Goal: Information Seeking & Learning: Learn about a topic

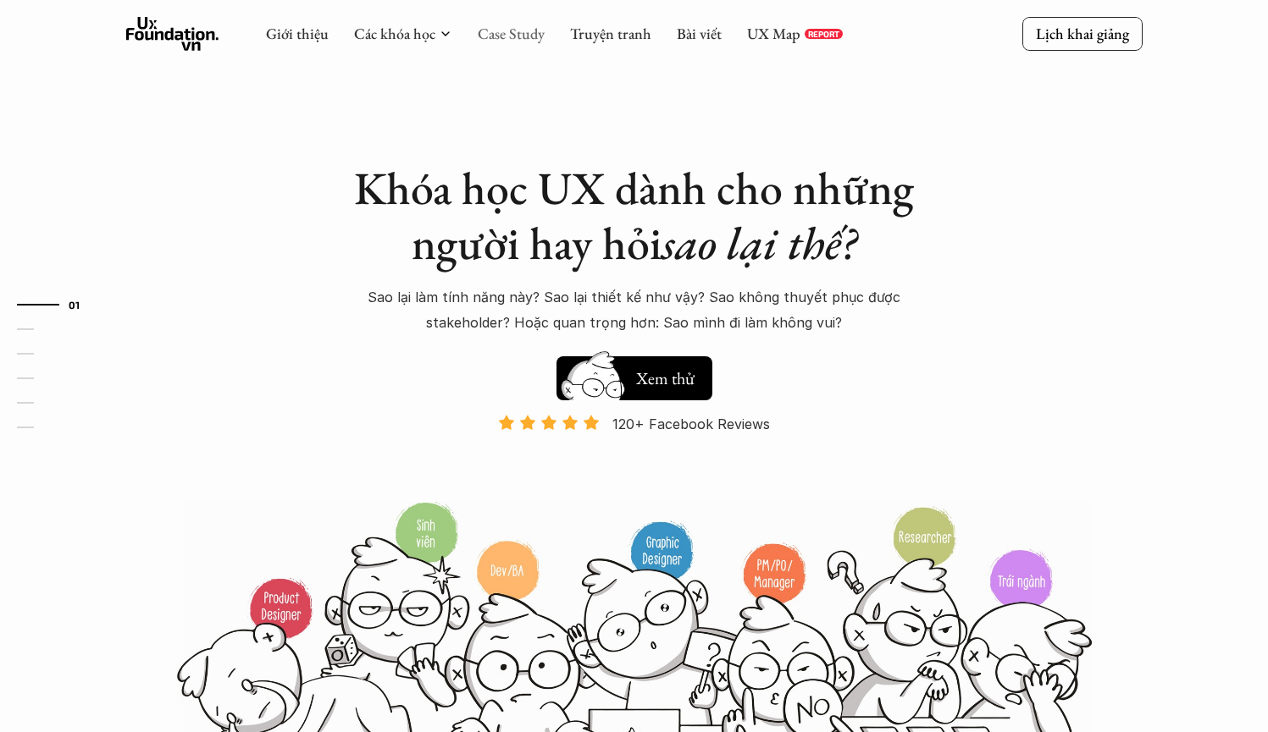
click at [517, 42] on link "Case Study" at bounding box center [511, 33] width 67 height 19
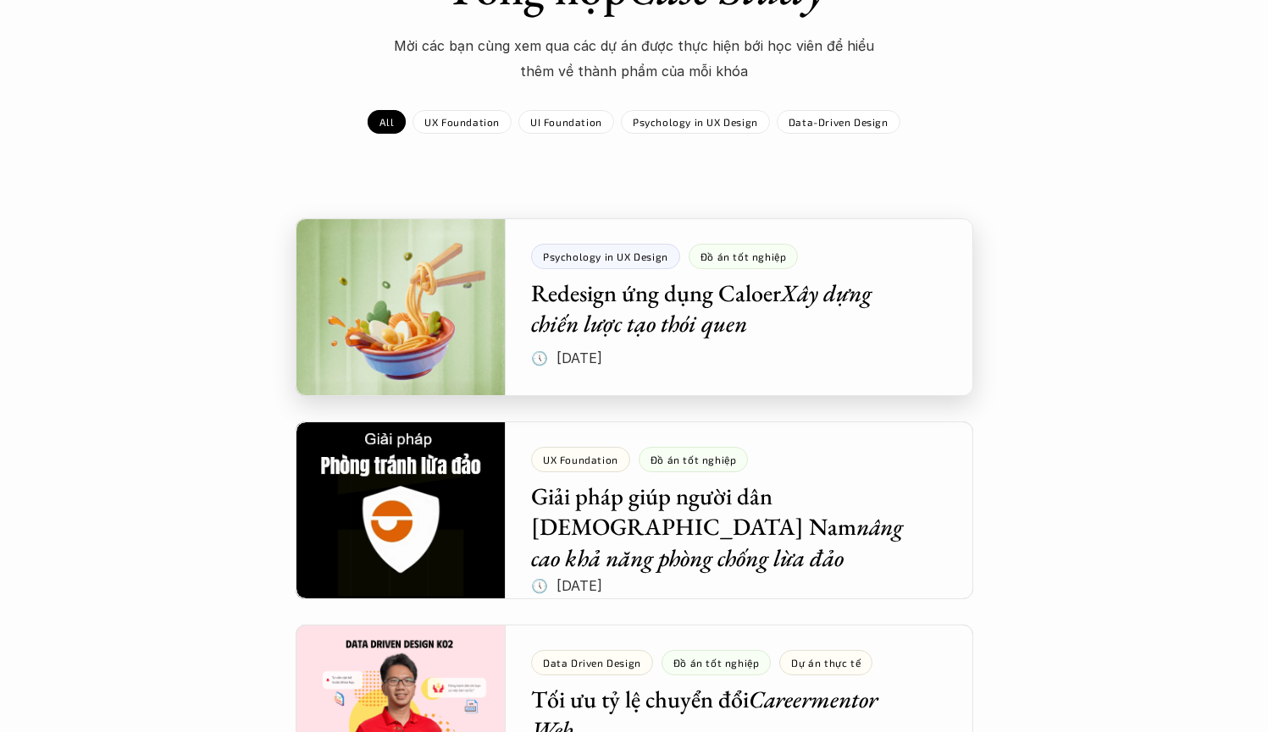
scroll to position [317, 0]
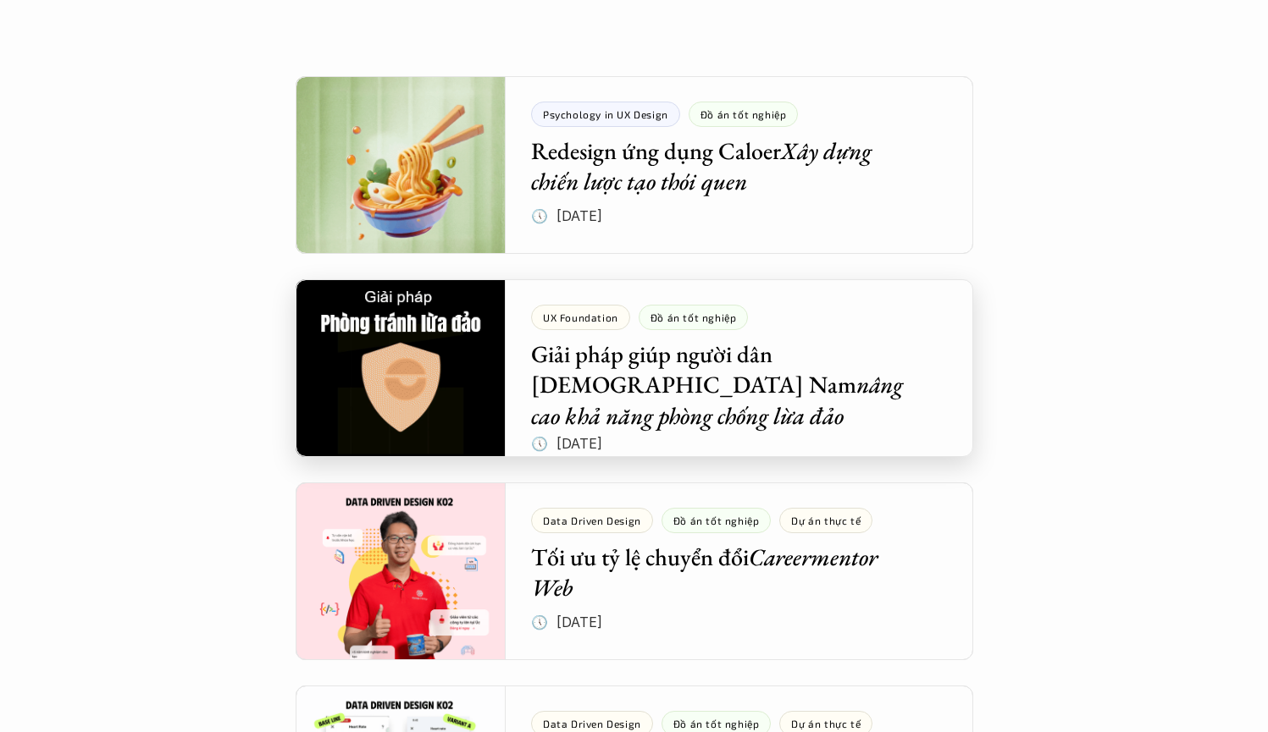
click at [879, 393] on div at bounding box center [634, 368] width 677 height 178
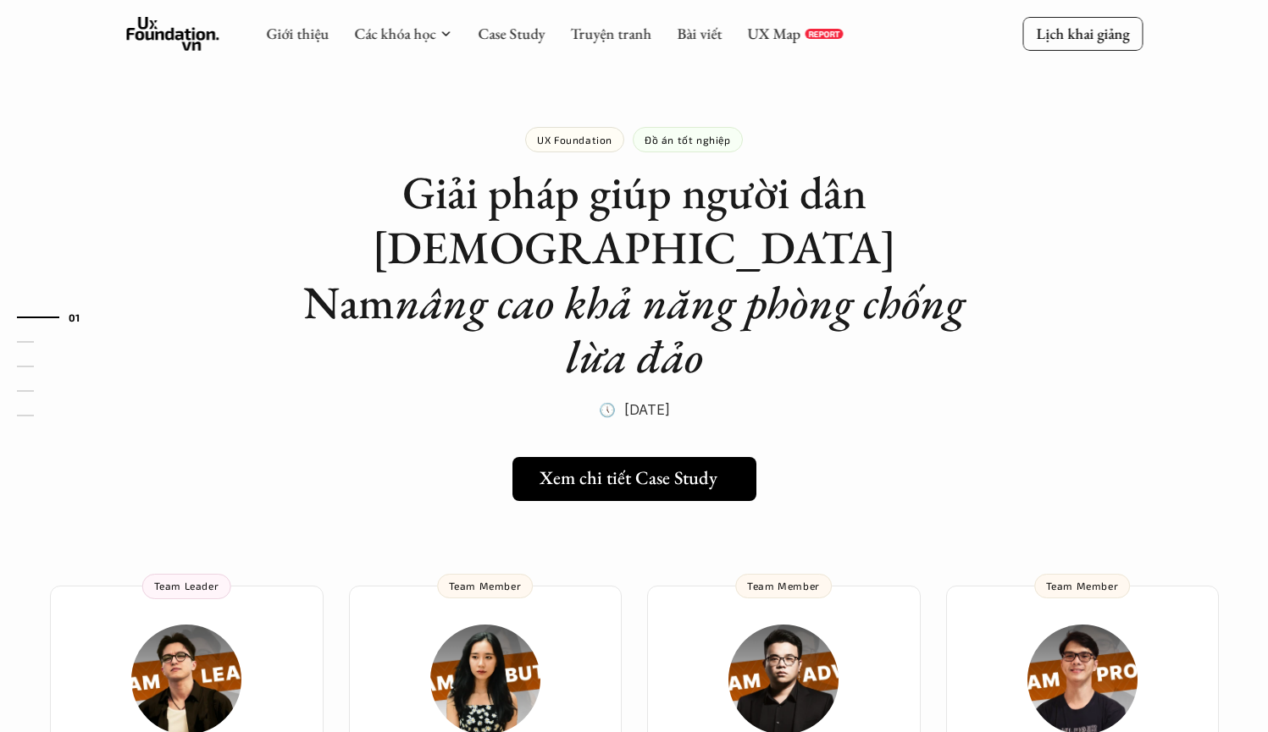
click at [642, 467] on h5 "Xem chi tiết Case Study" at bounding box center [628, 478] width 178 height 22
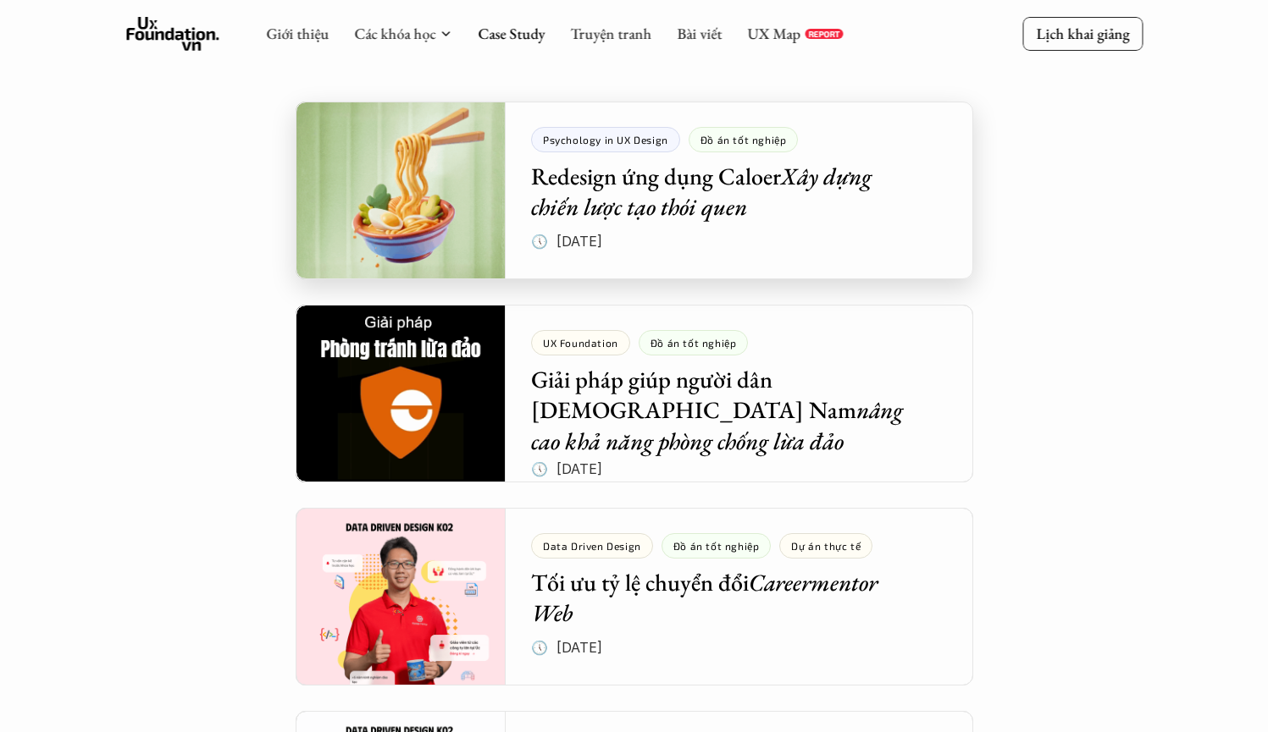
scroll to position [248, 0]
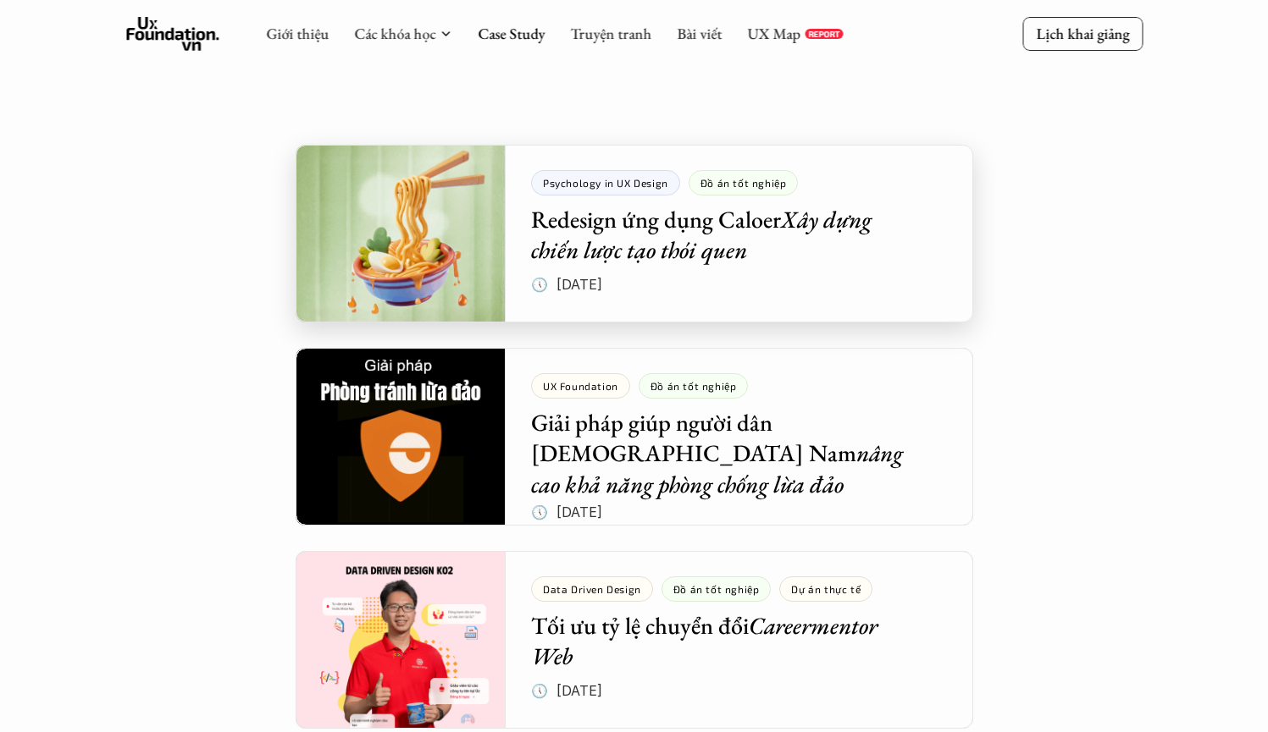
click at [679, 240] on div at bounding box center [634, 234] width 677 height 178
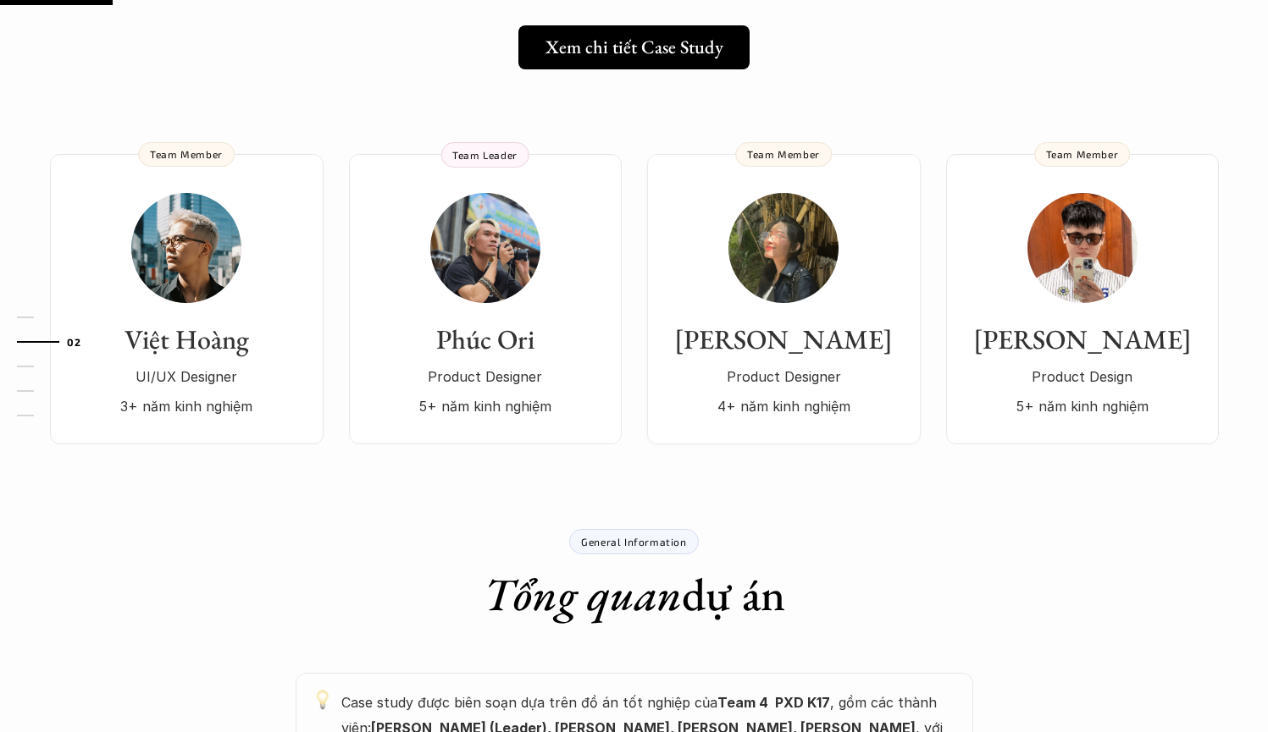
scroll to position [290, 0]
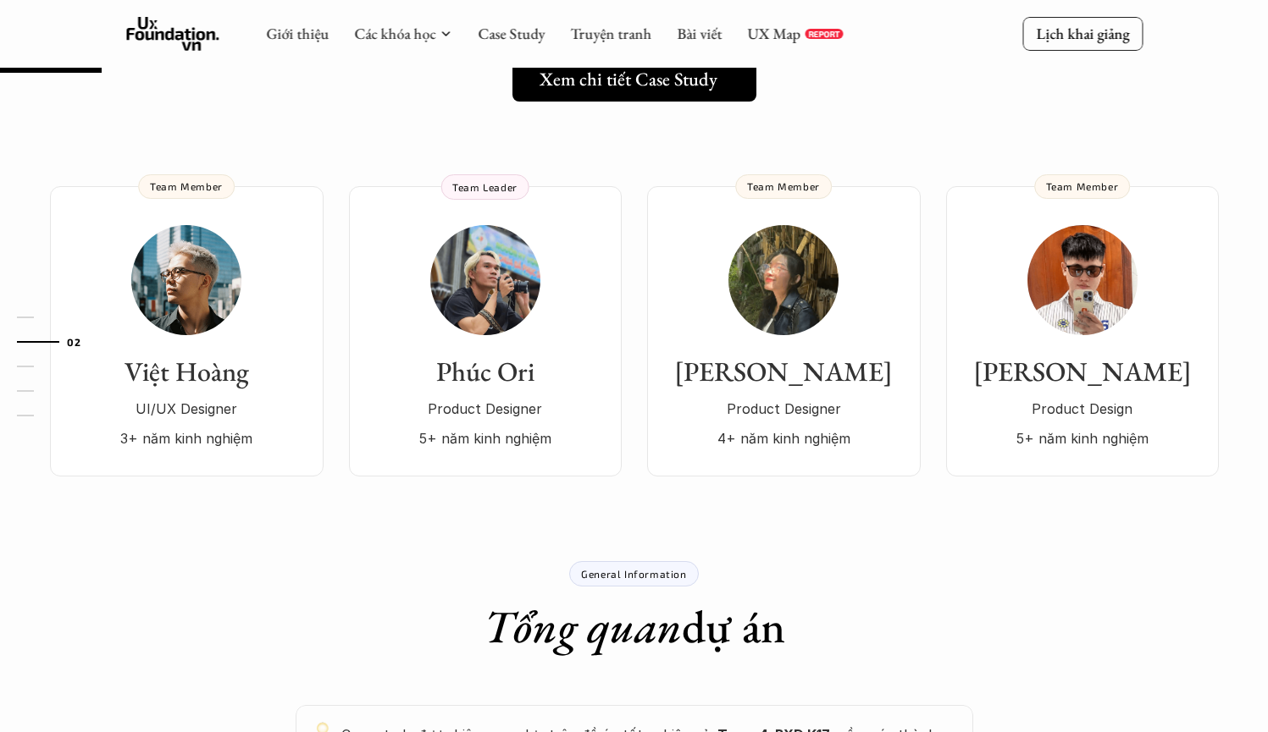
click at [657, 86] on h5 "Xem chi tiết Case Study" at bounding box center [628, 80] width 178 height 22
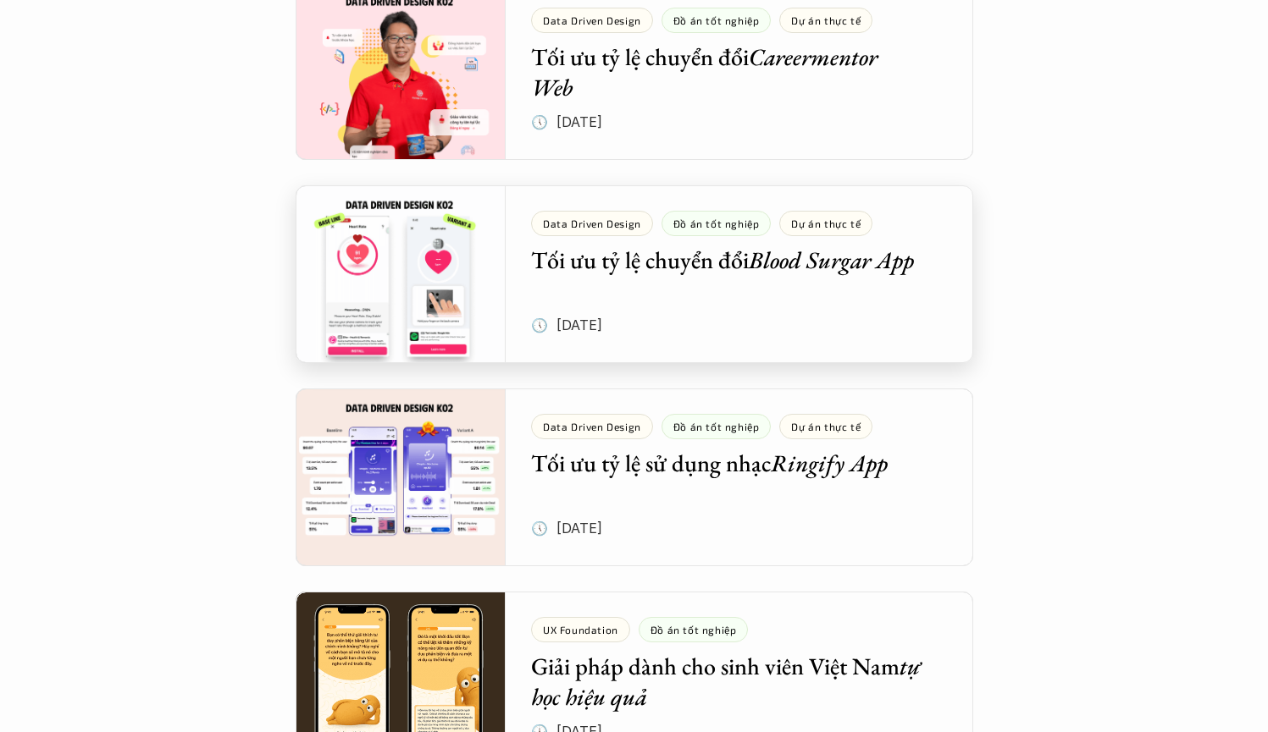
scroll to position [814, 0]
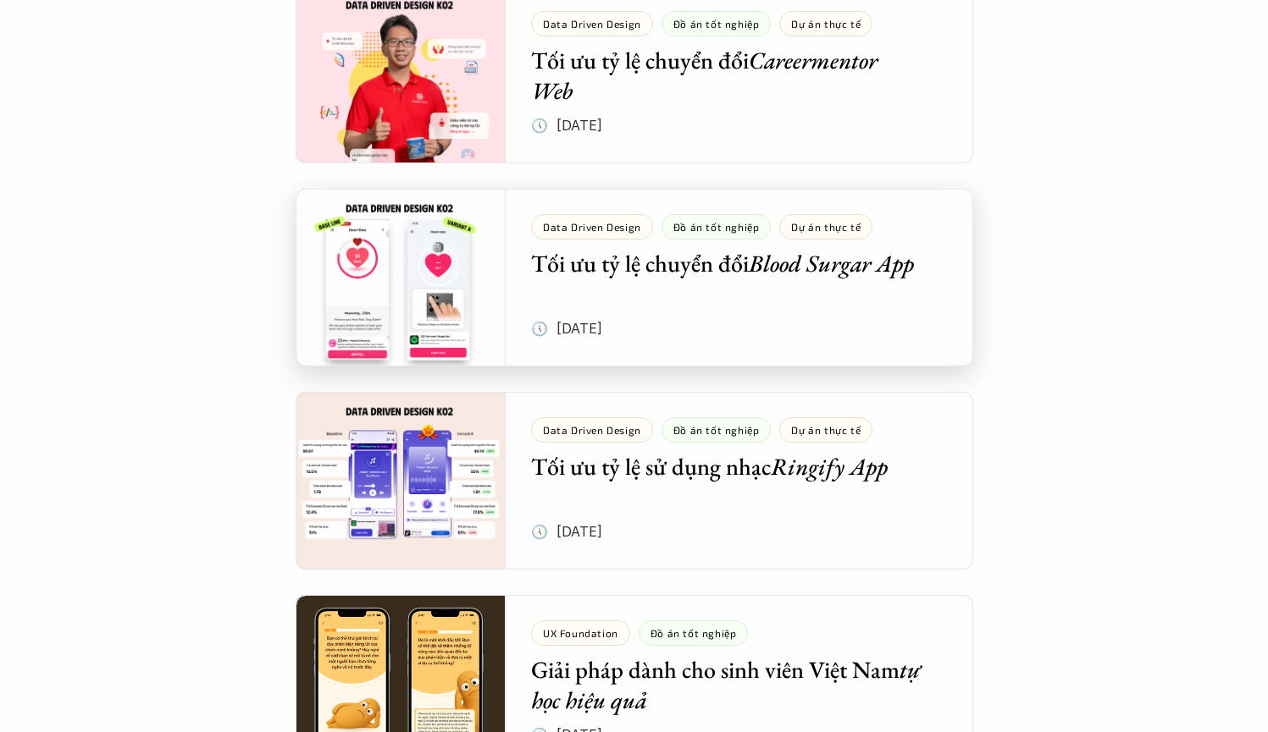
click at [765, 316] on div at bounding box center [634, 278] width 677 height 178
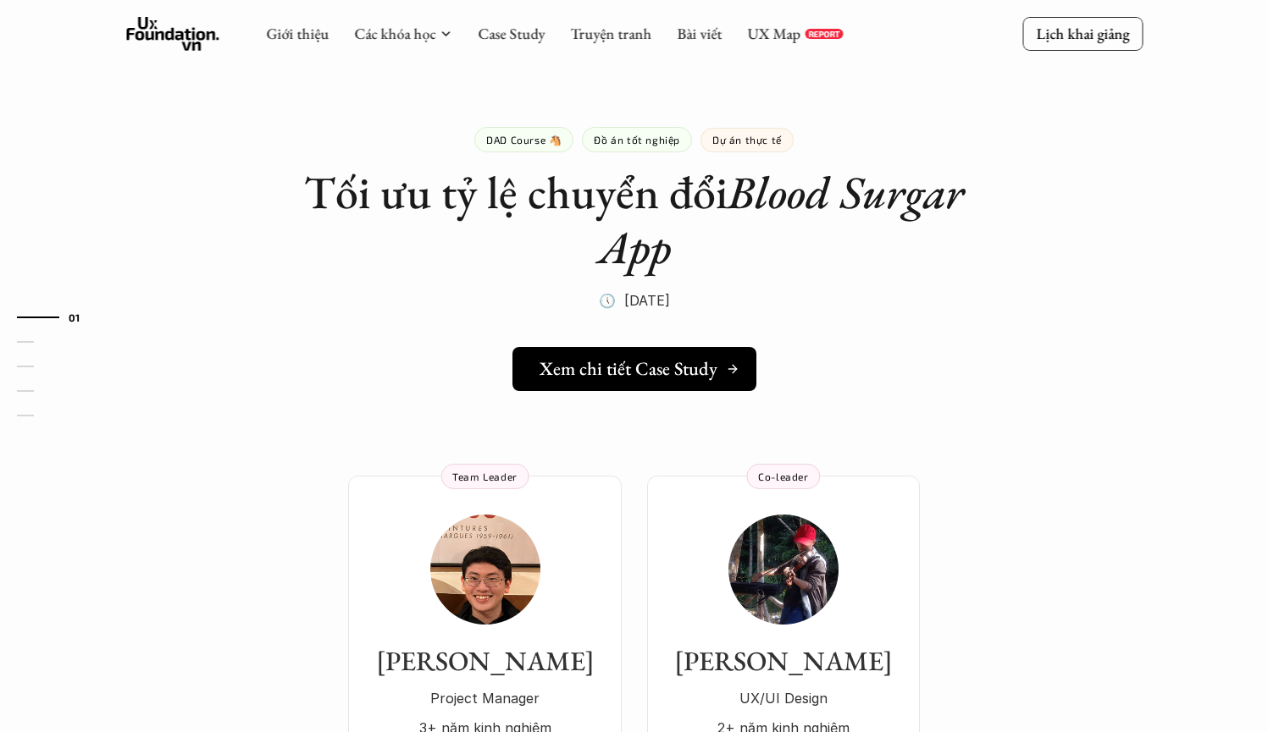
click at [709, 368] on h5 "Xem chi tiết Case Study" at bounding box center [628, 369] width 178 height 22
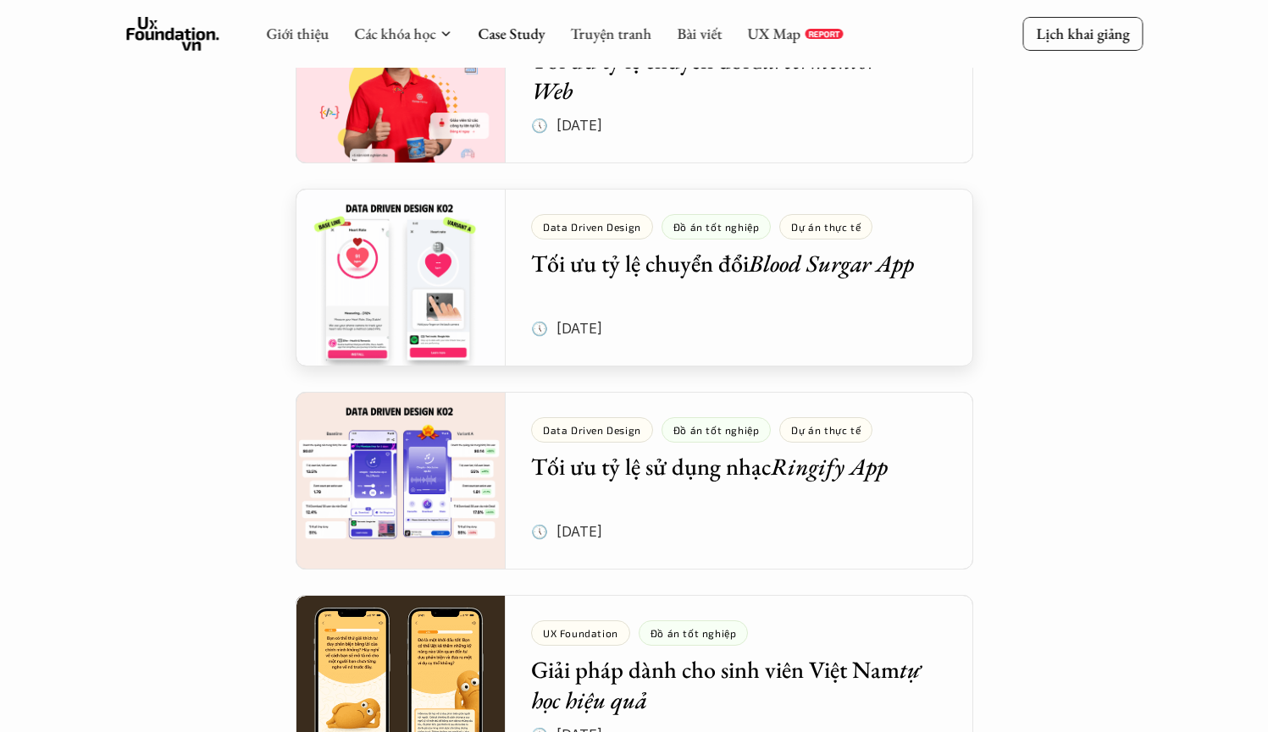
scroll to position [1141, 0]
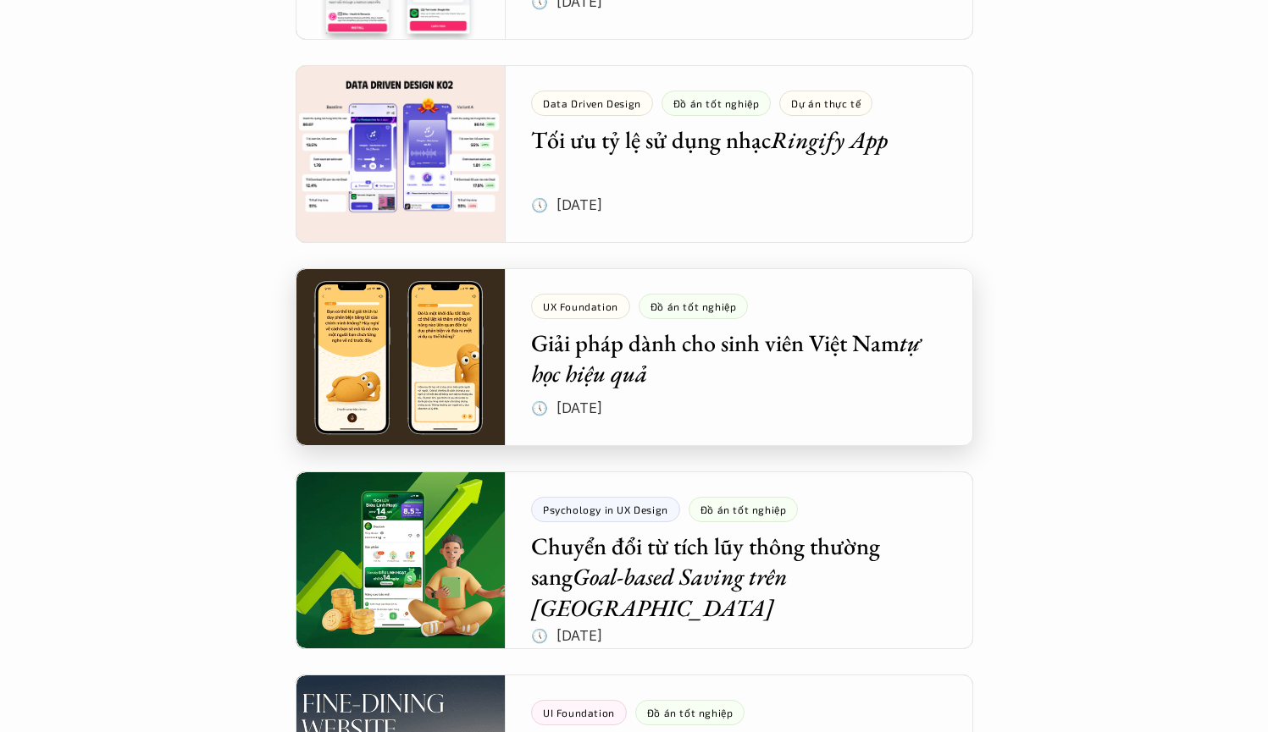
click at [740, 374] on div at bounding box center [634, 357] width 677 height 178
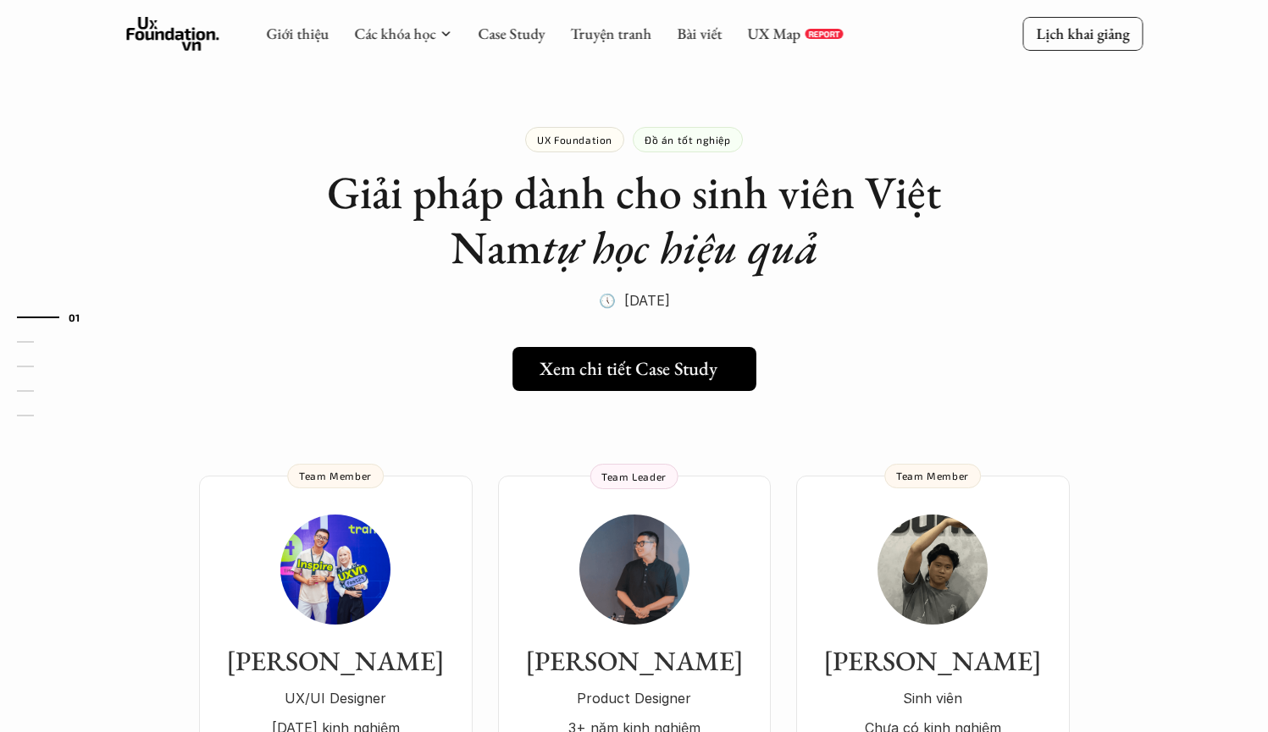
click at [703, 366] on h5 "Xem chi tiết Case Study" at bounding box center [628, 369] width 178 height 22
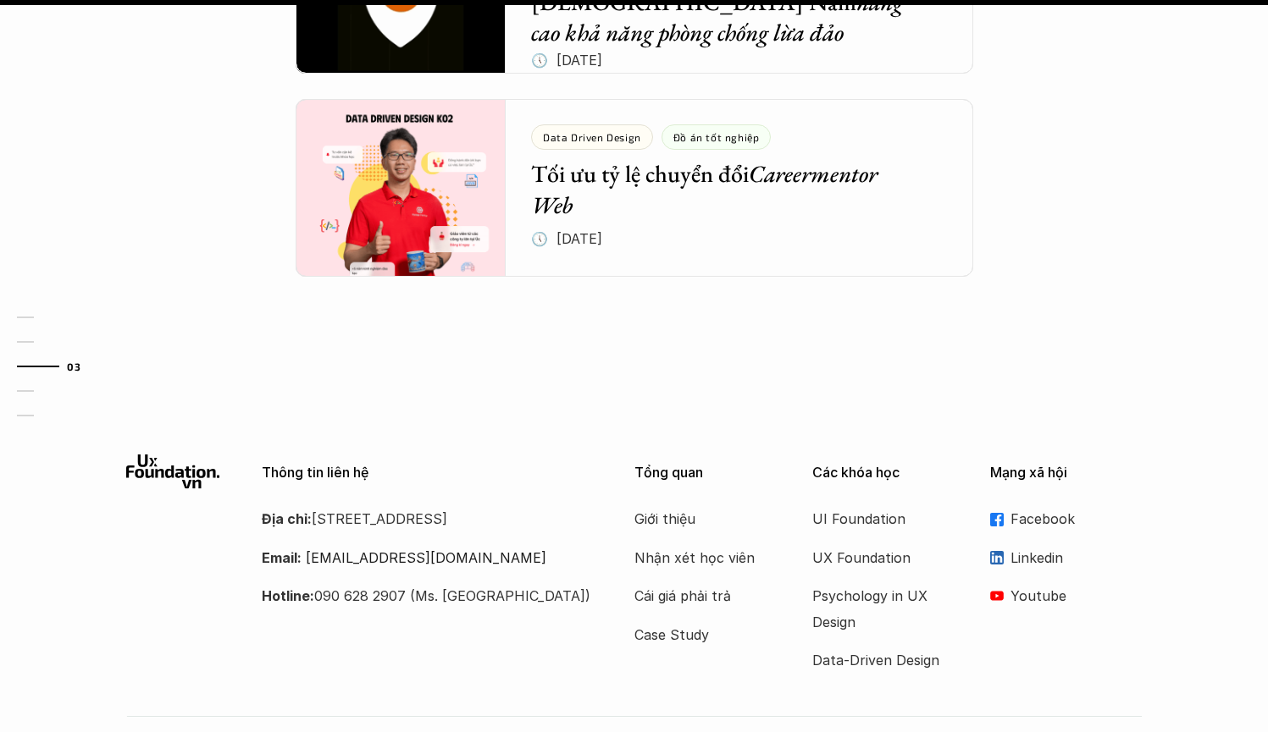
scroll to position [2350, 0]
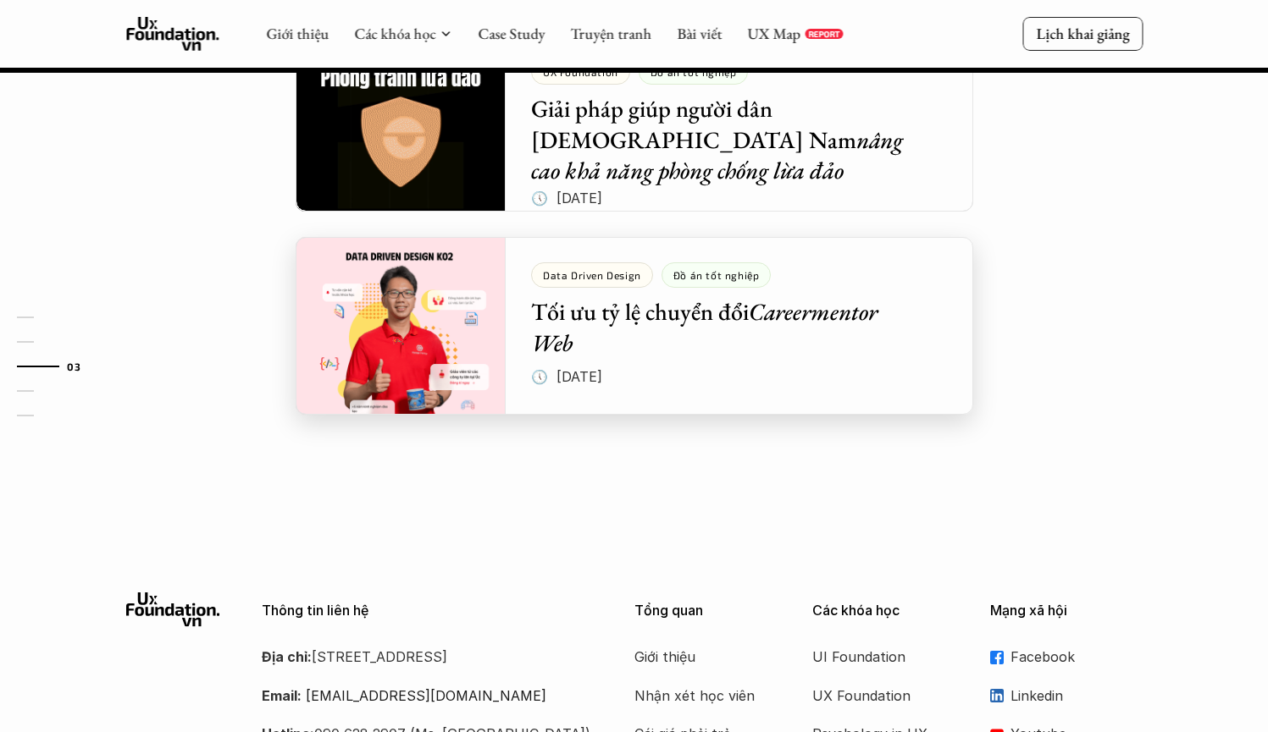
click at [749, 314] on div at bounding box center [634, 326] width 677 height 178
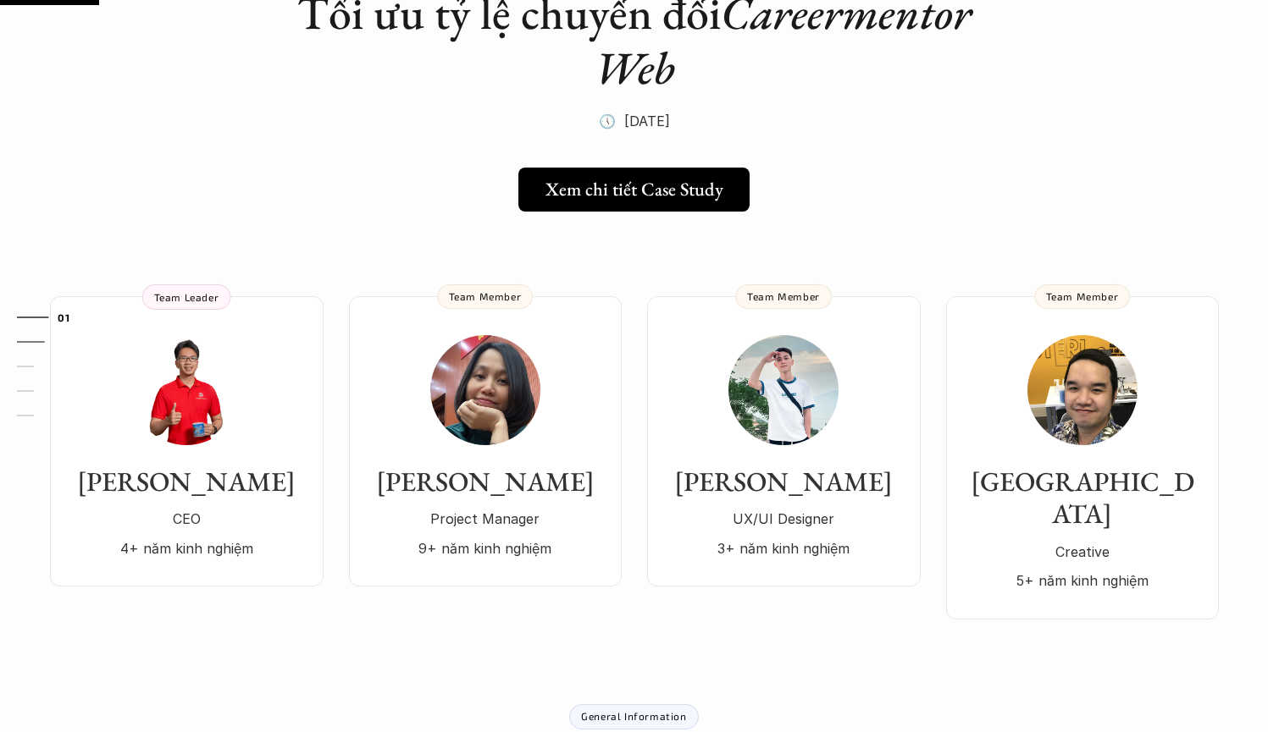
scroll to position [41, 0]
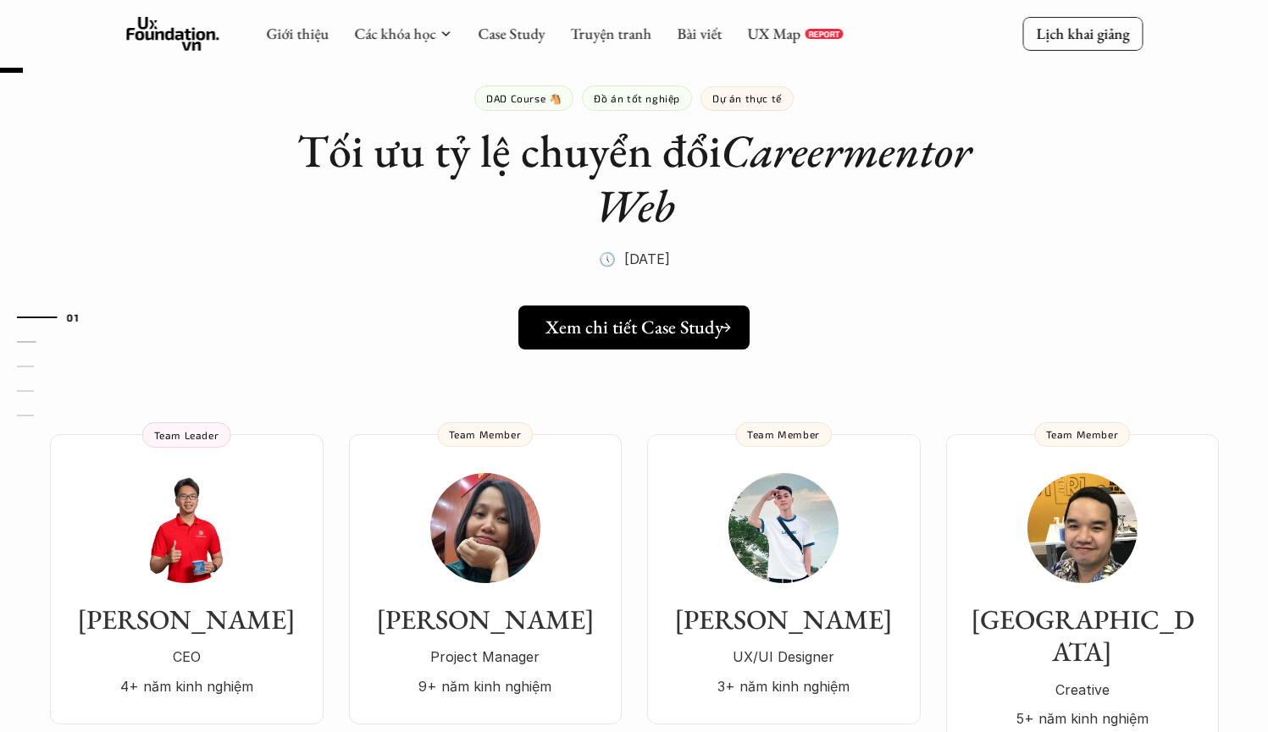
click at [687, 312] on link "Xem chi tiết Case Study" at bounding box center [633, 328] width 231 height 44
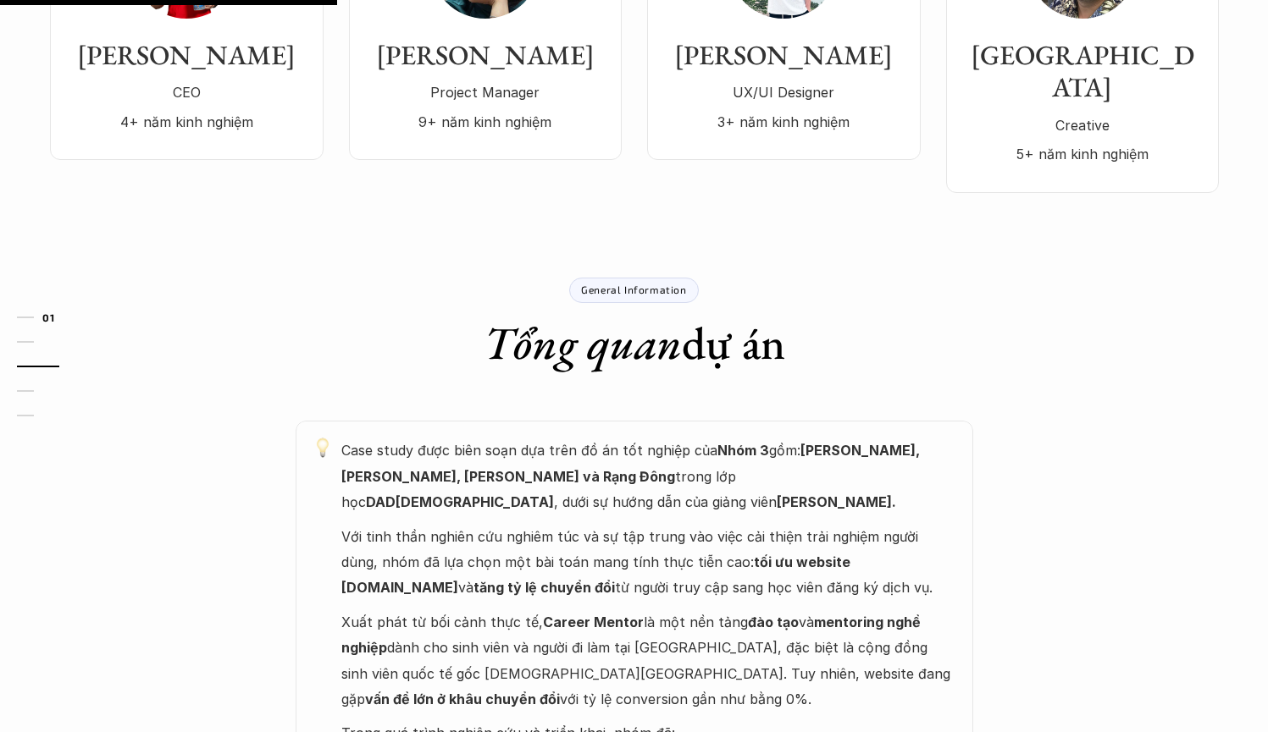
scroll to position [49, 0]
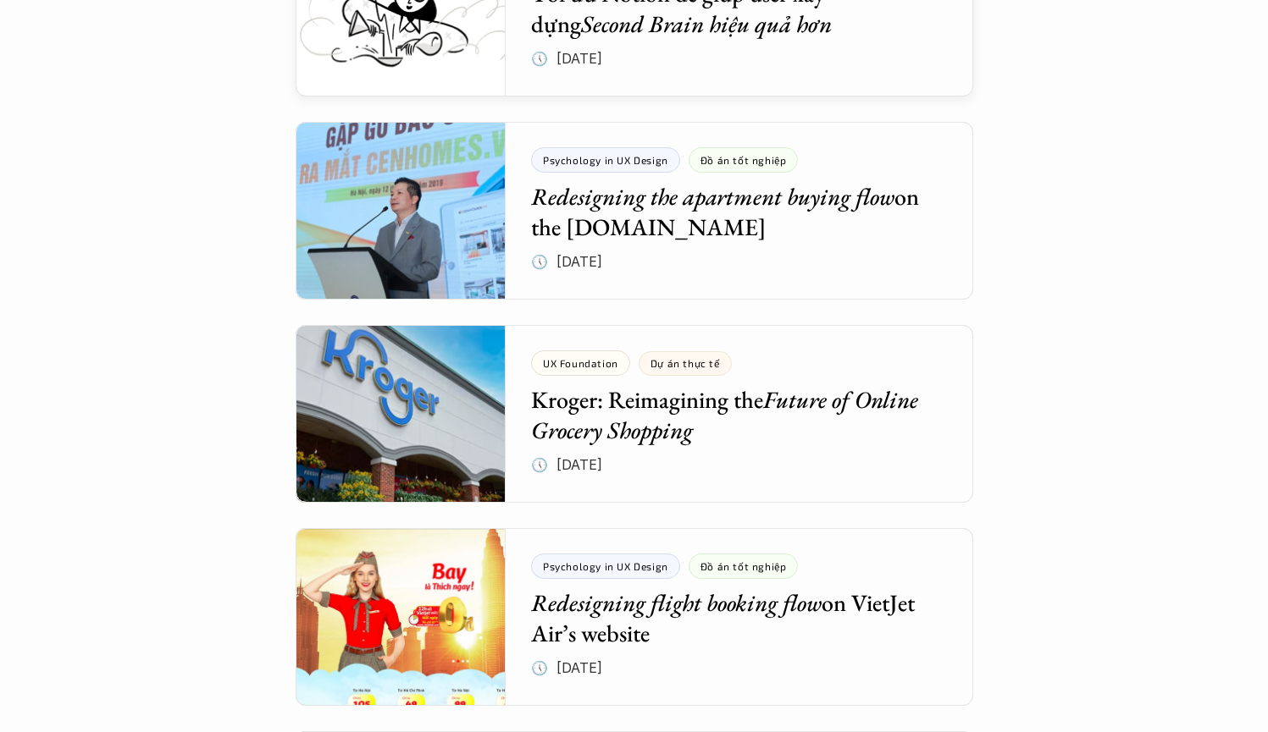
scroll to position [4694, 0]
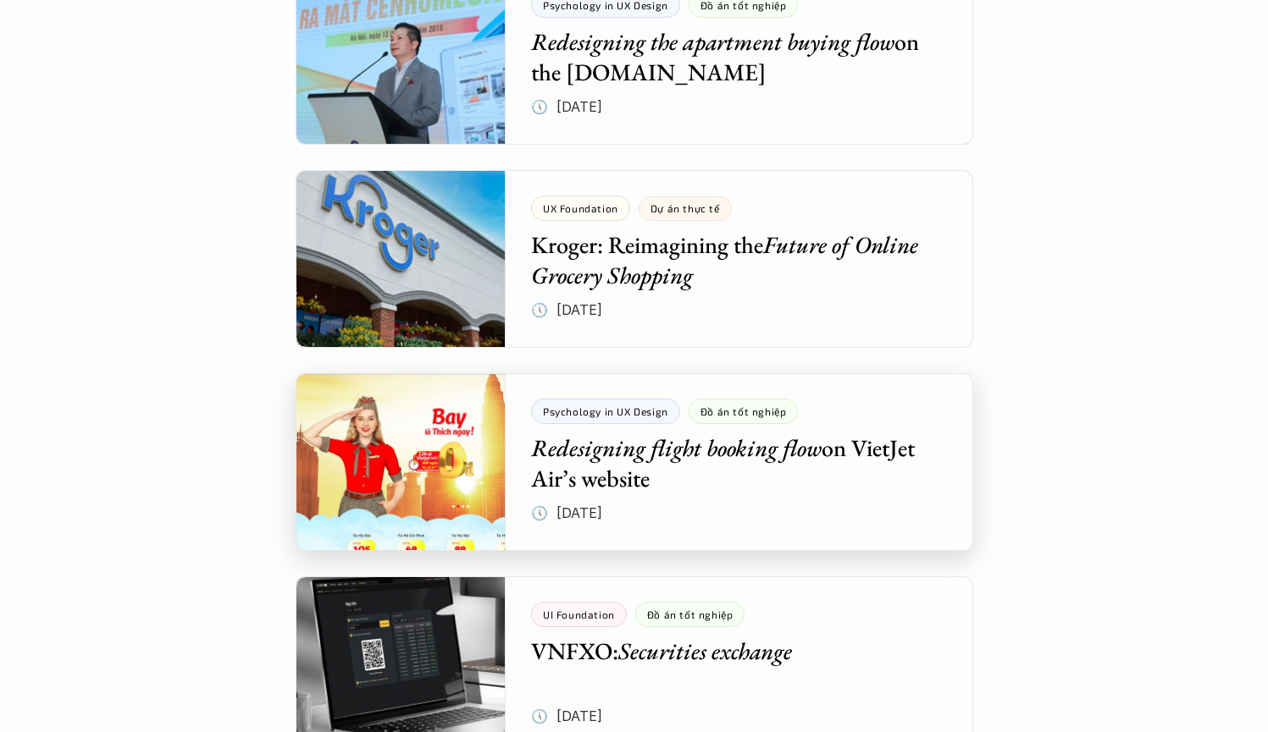
click at [699, 441] on div at bounding box center [634, 462] width 677 height 178
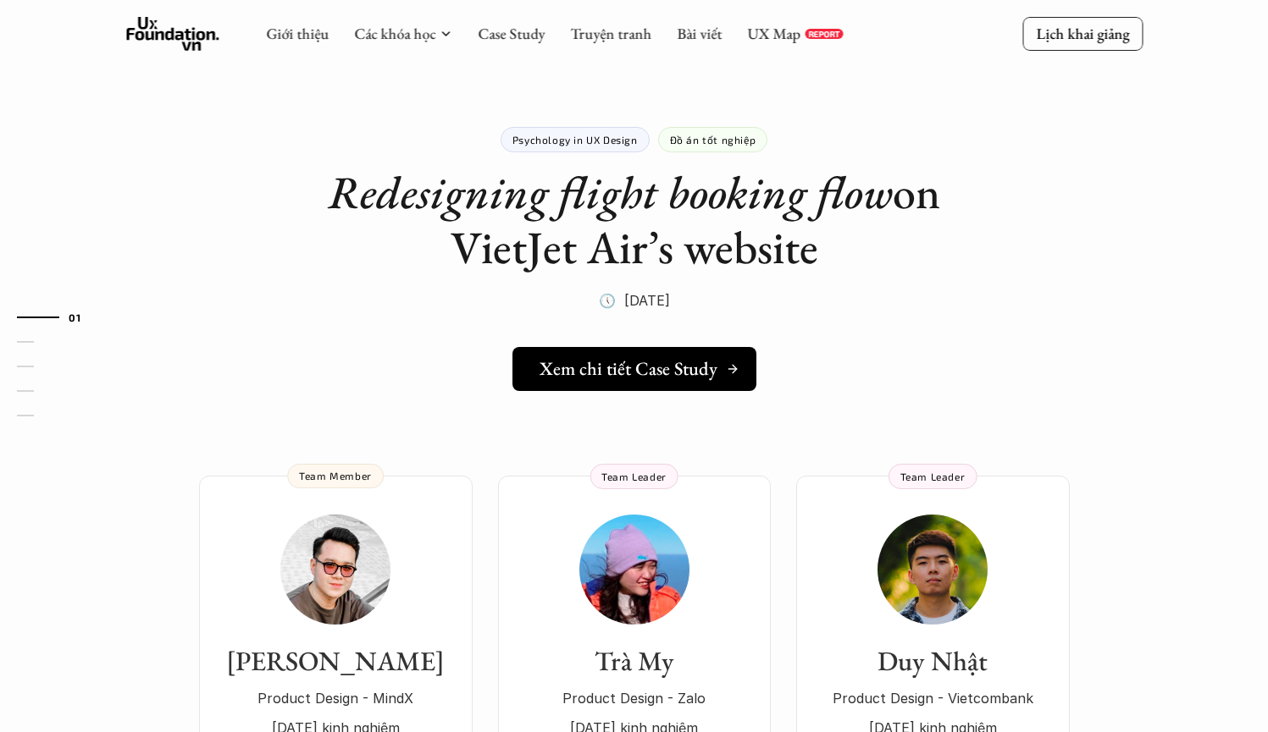
click at [670, 361] on h5 "Xem chi tiết Case Study" at bounding box center [628, 369] width 178 height 22
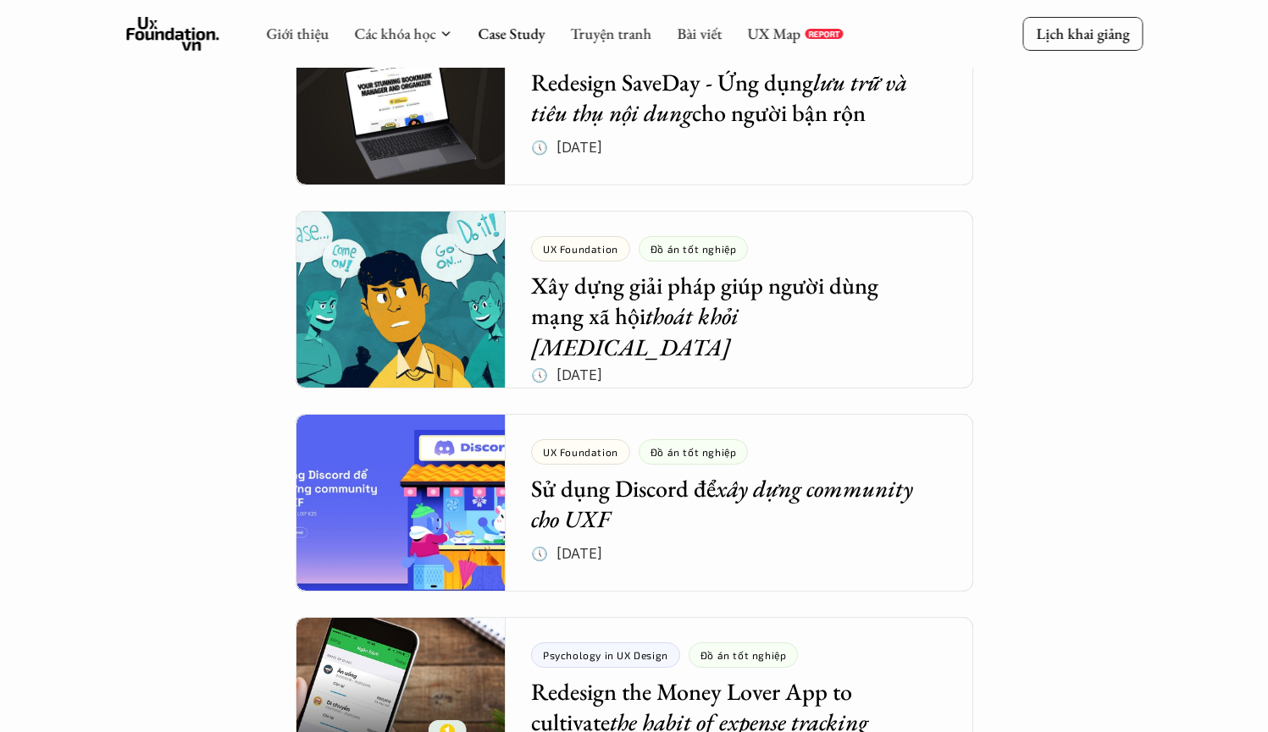
scroll to position [3077, 0]
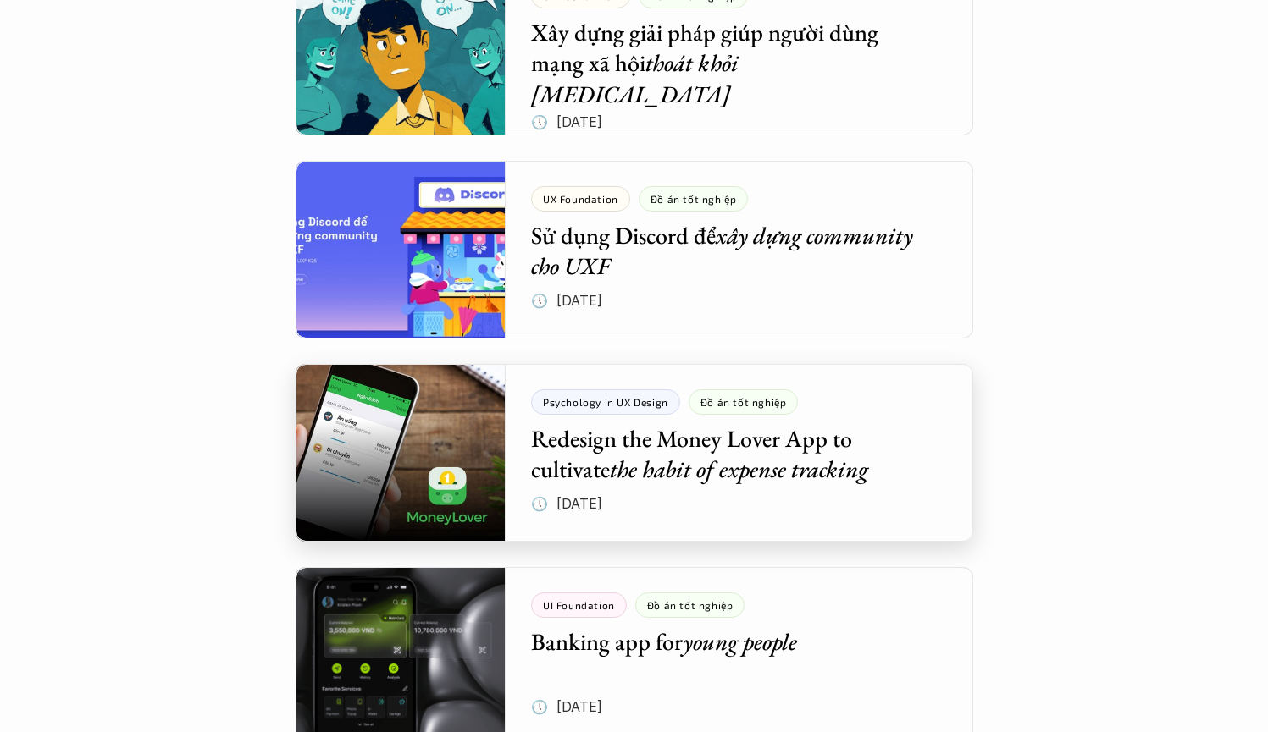
click at [677, 470] on div at bounding box center [634, 453] width 677 height 178
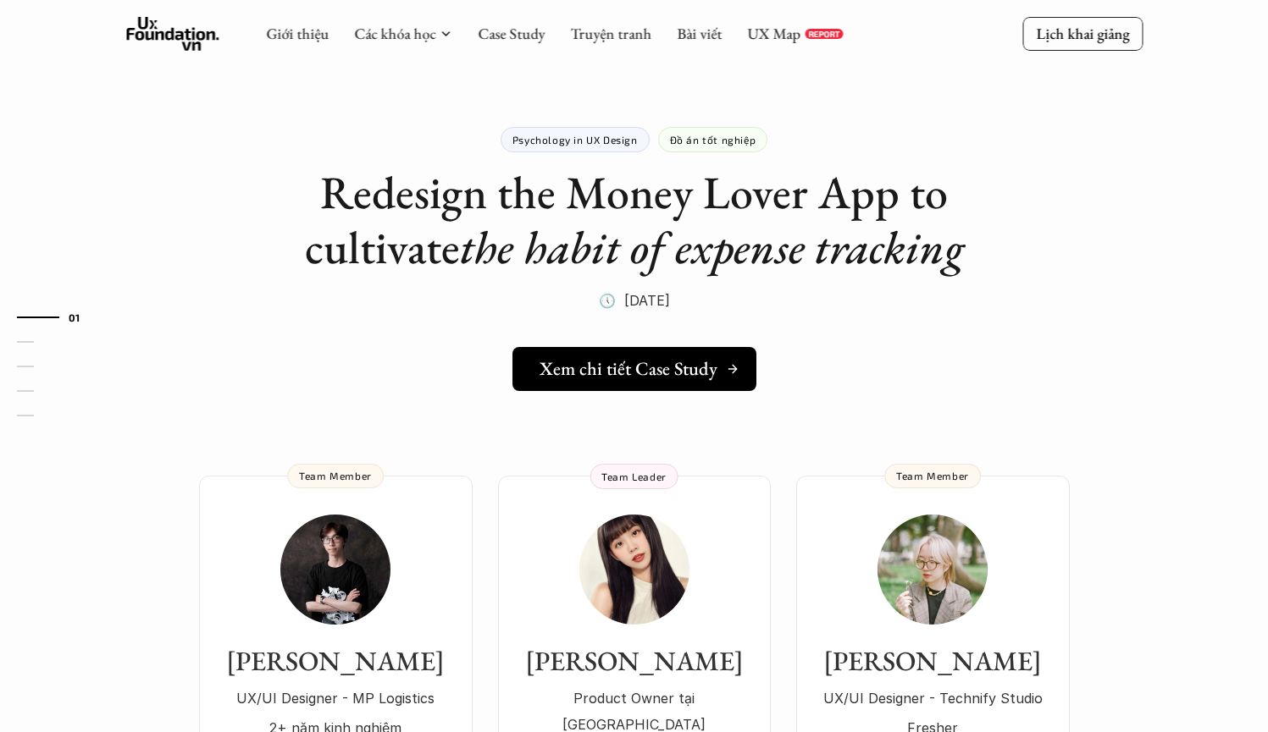
click at [669, 379] on link "Xem chi tiết Case Study" at bounding box center [634, 369] width 244 height 44
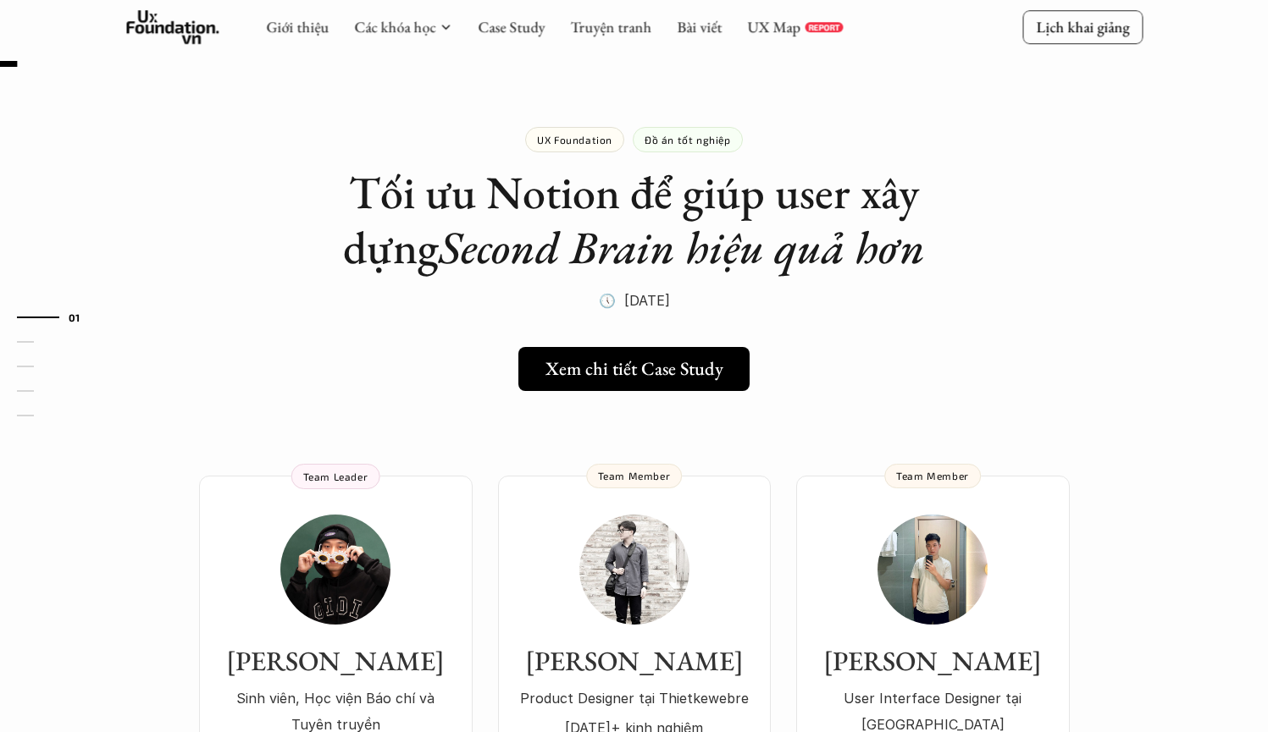
scroll to position [115, 0]
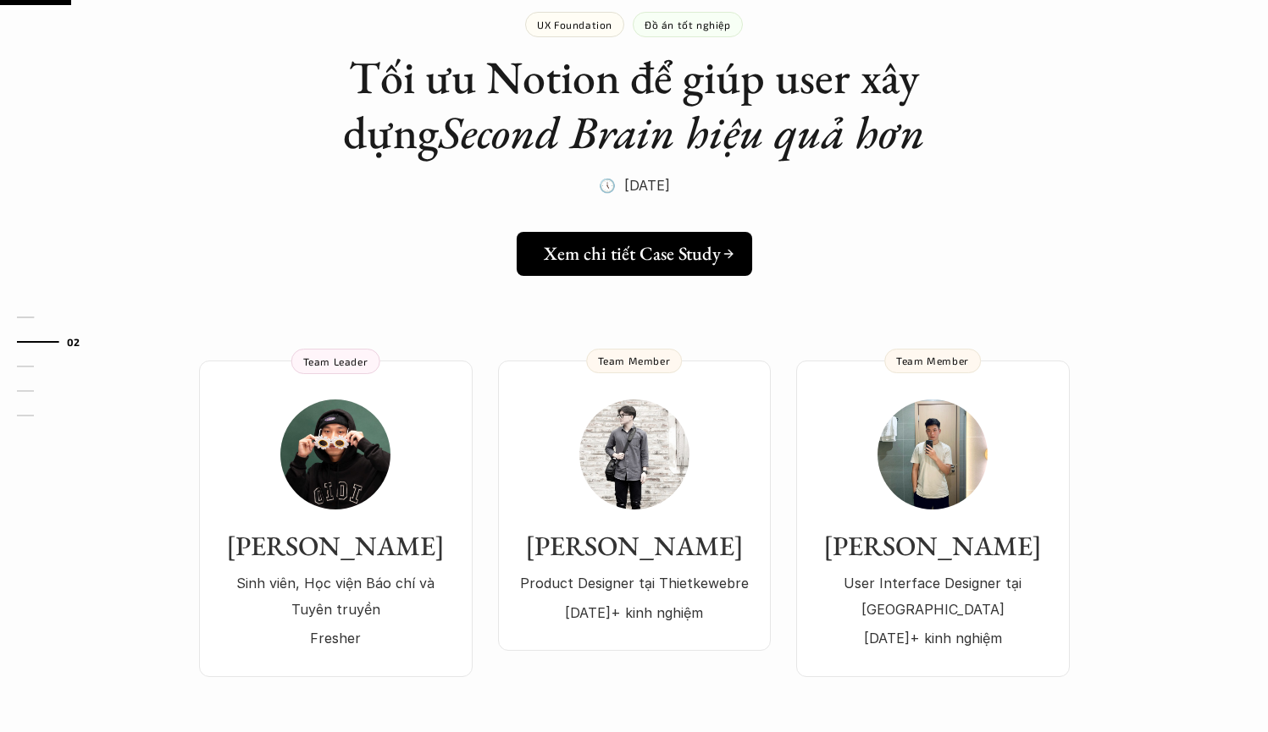
click at [660, 245] on h5 "Xem chi tiết Case Study" at bounding box center [631, 254] width 177 height 22
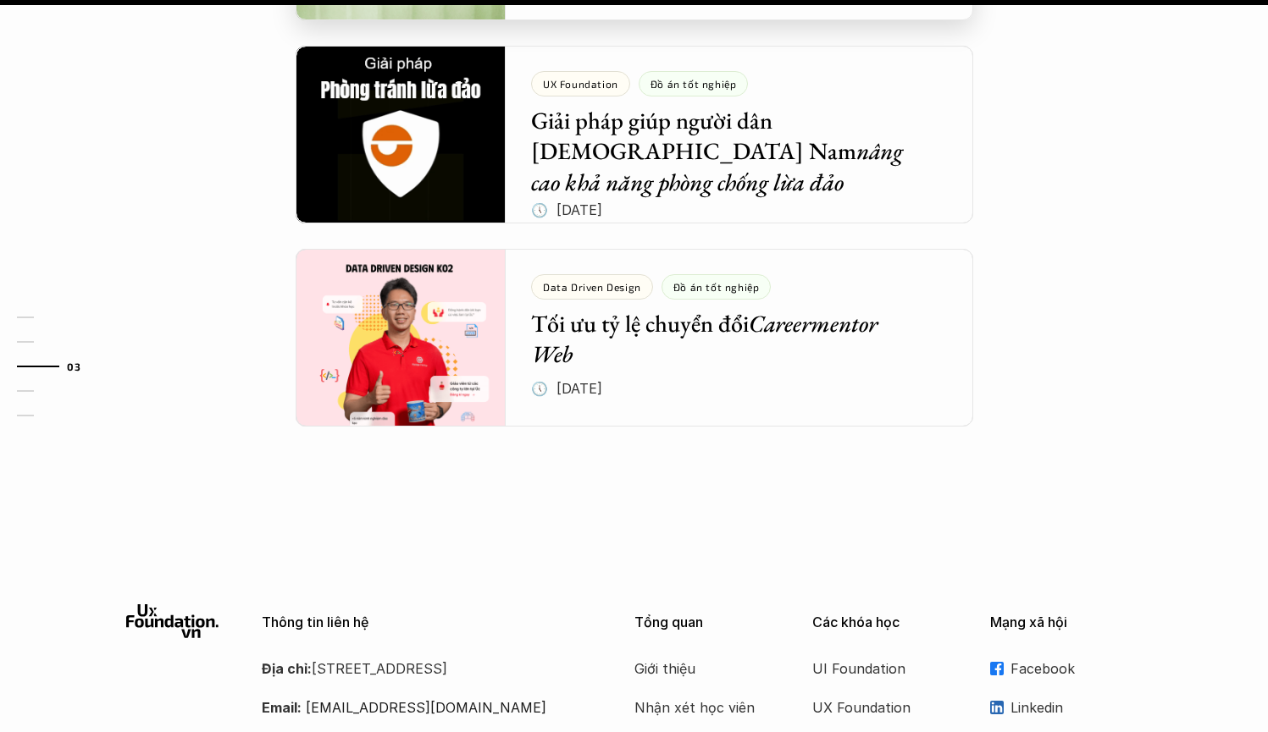
scroll to position [2440, 0]
